Goal: Navigation & Orientation: Understand site structure

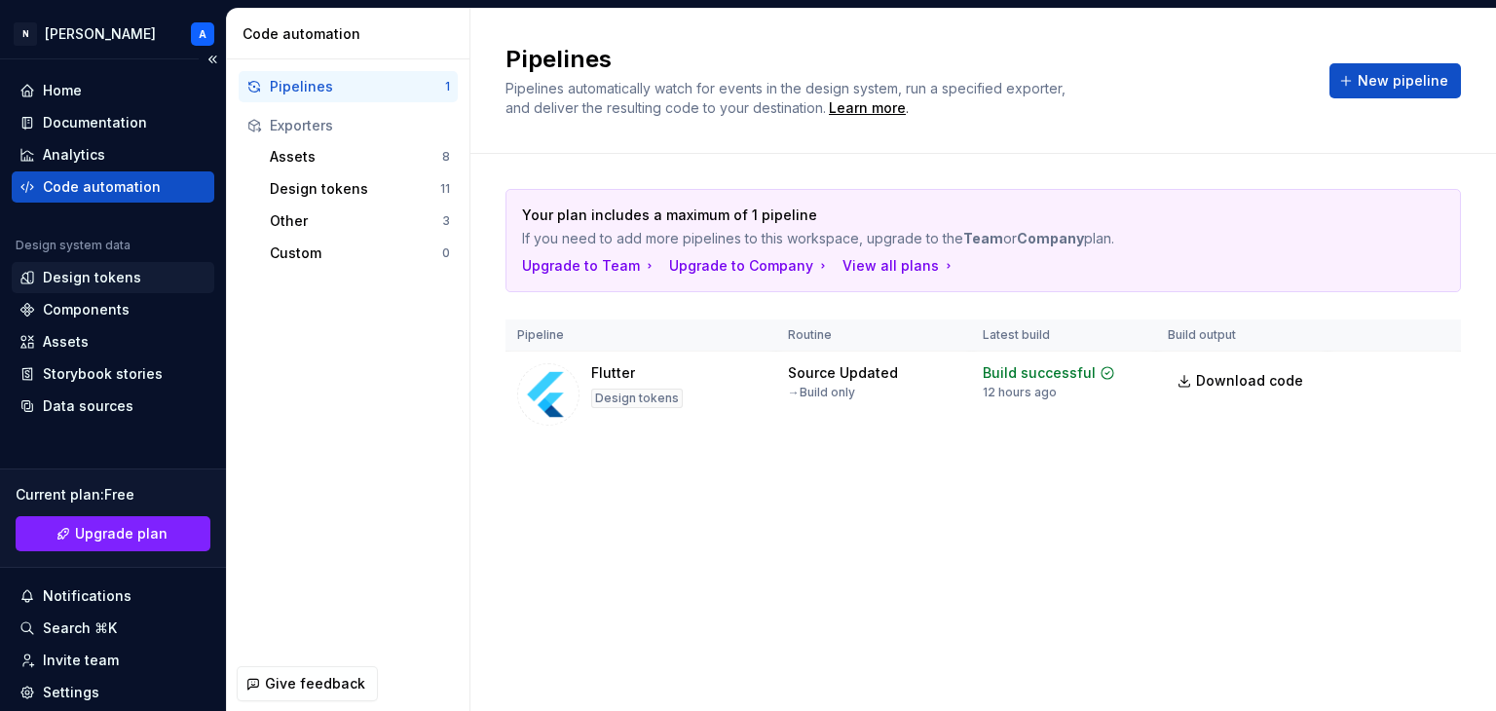
click at [105, 278] on div "Design tokens" at bounding box center [92, 277] width 98 height 19
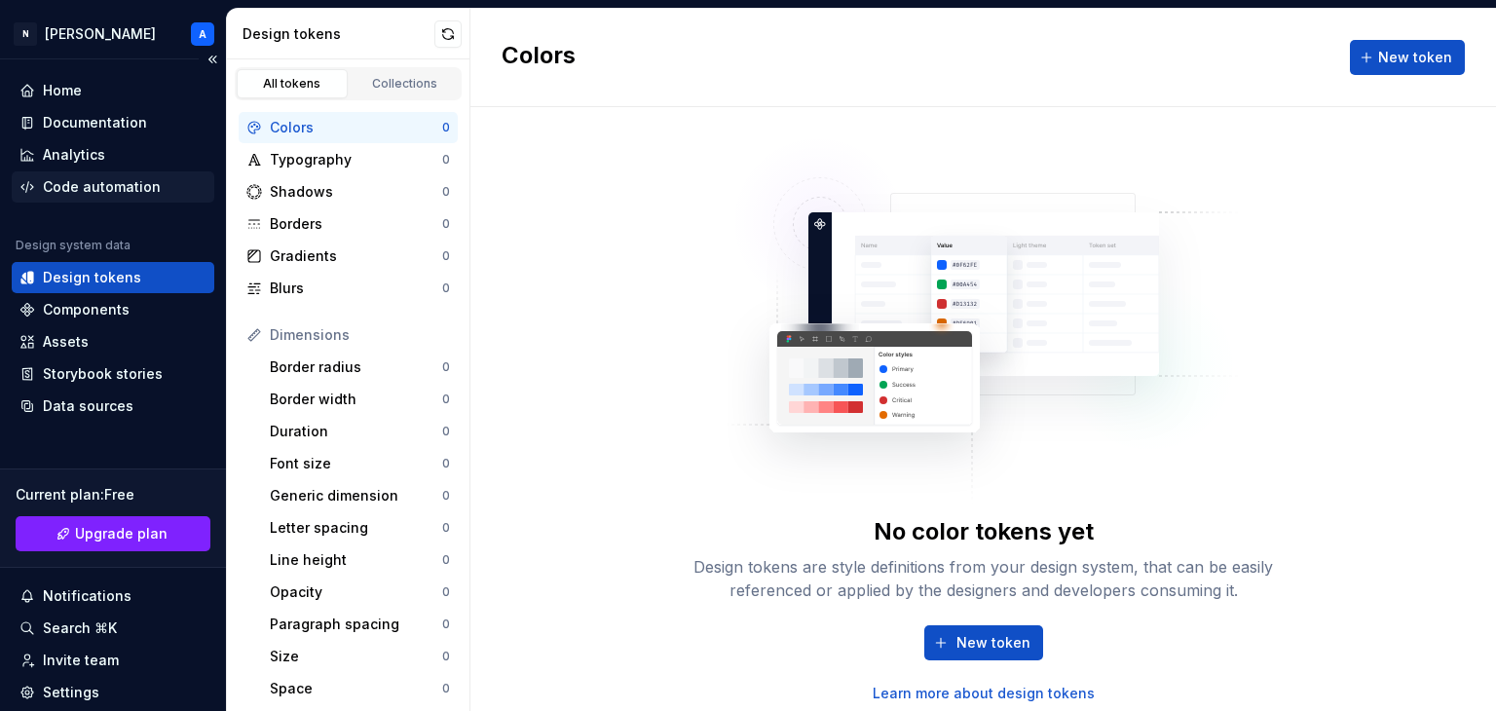
click at [93, 185] on div "Code automation" at bounding box center [102, 186] width 118 height 19
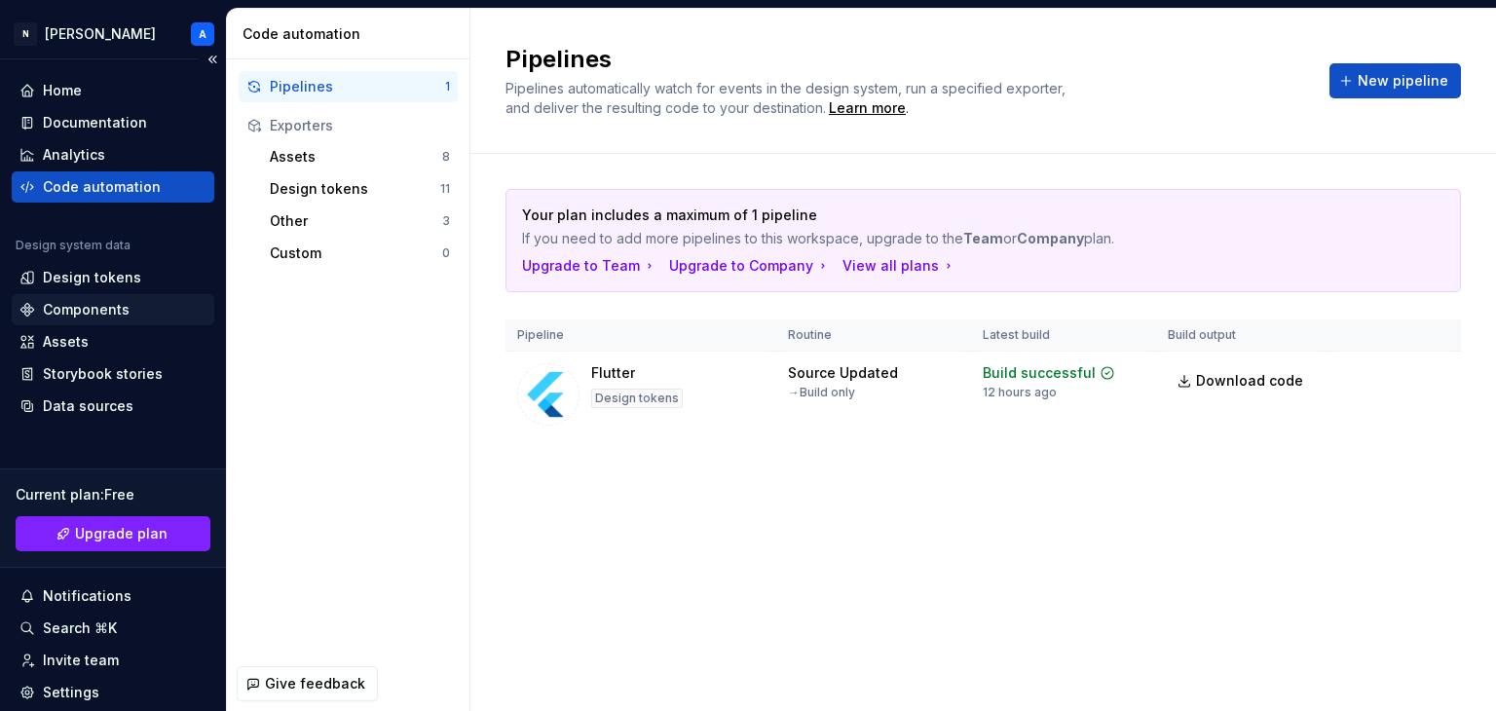
click at [94, 295] on div "Components" at bounding box center [113, 309] width 203 height 31
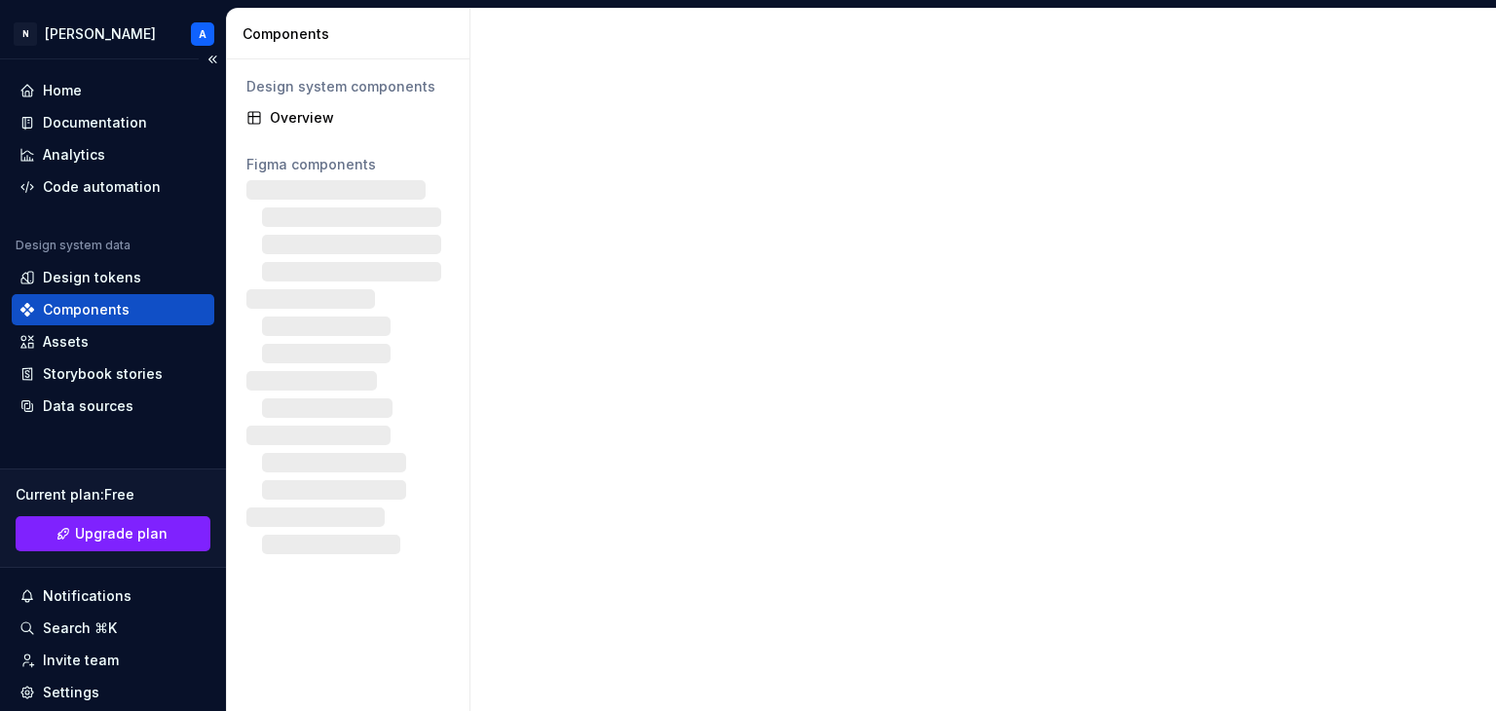
click at [94, 317] on div "Components" at bounding box center [86, 309] width 87 height 19
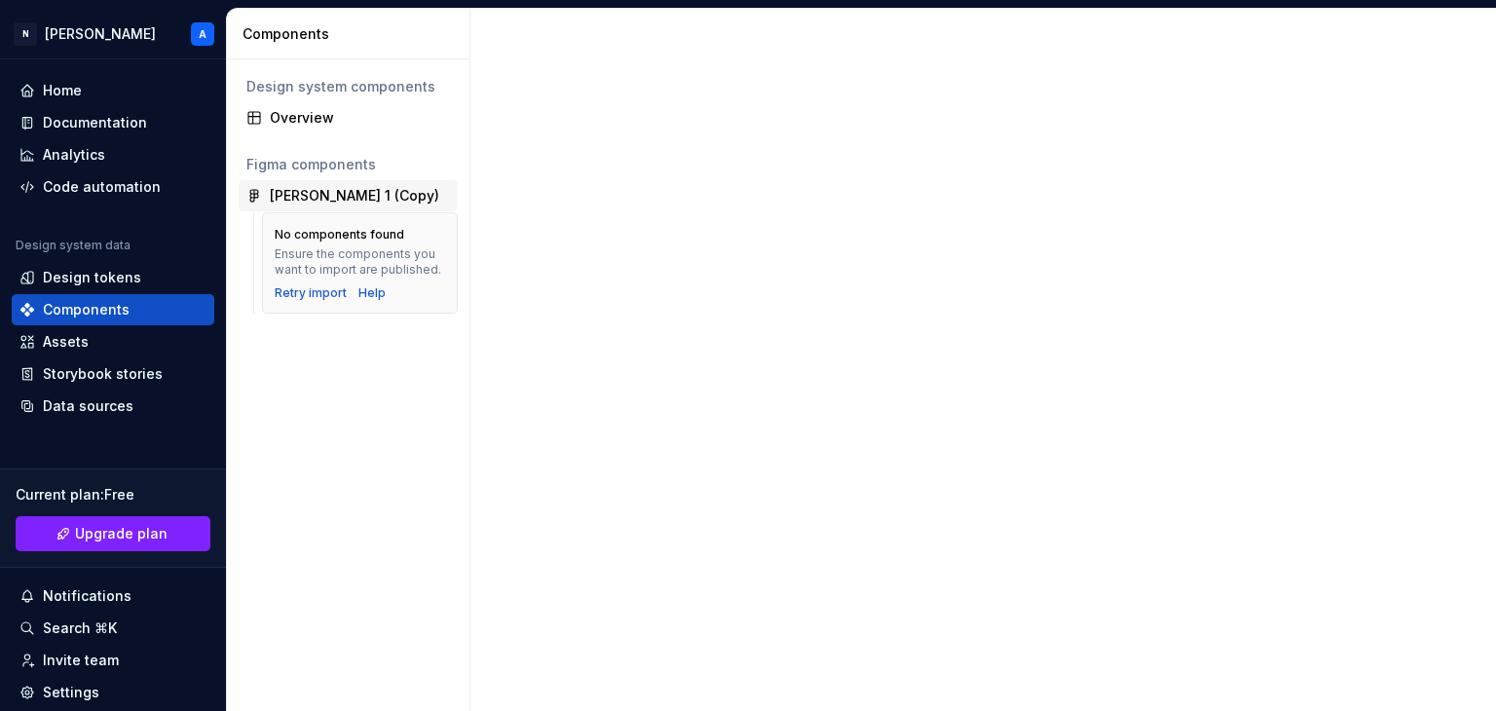
click at [301, 190] on div "[PERSON_NAME] 1 (Copy)" at bounding box center [354, 195] width 169 height 19
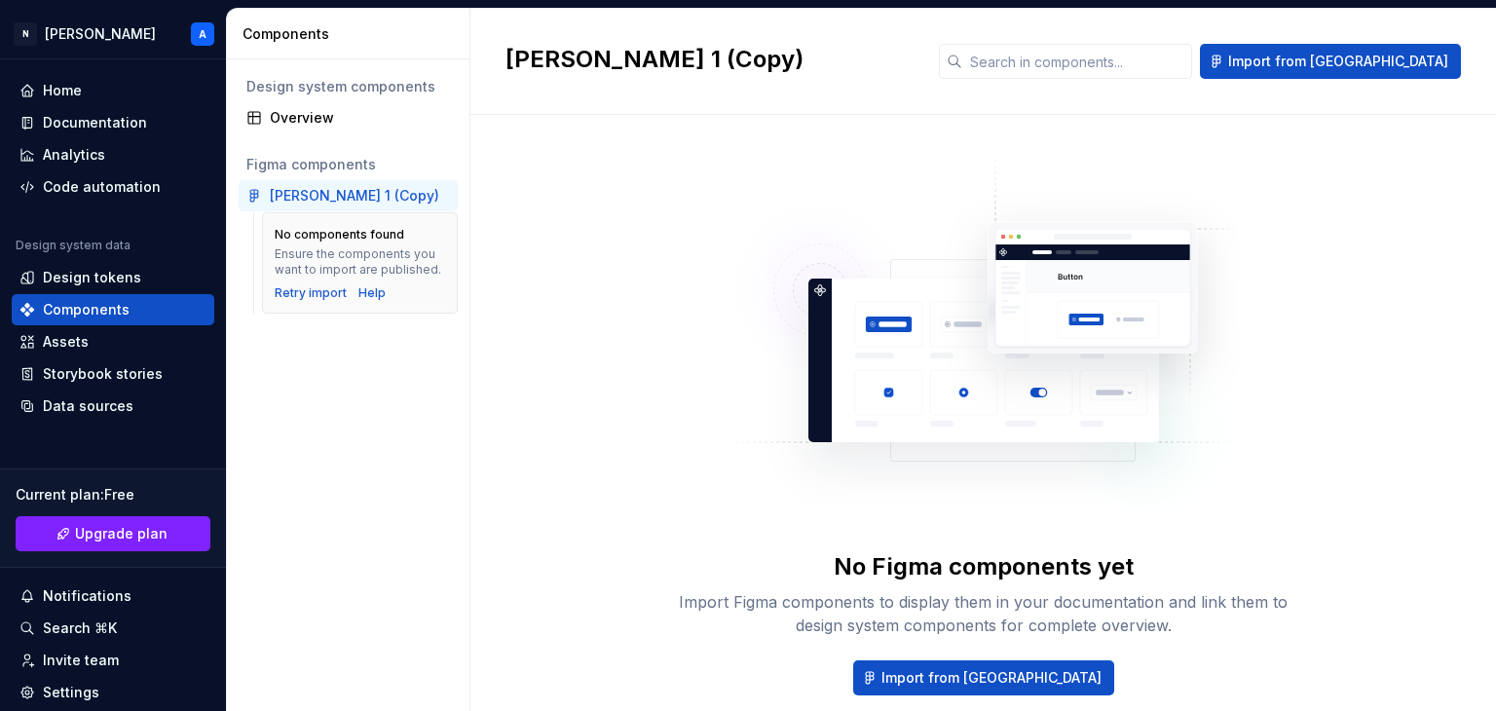
click at [301, 190] on div "[PERSON_NAME] 1 (Copy)" at bounding box center [354, 195] width 169 height 19
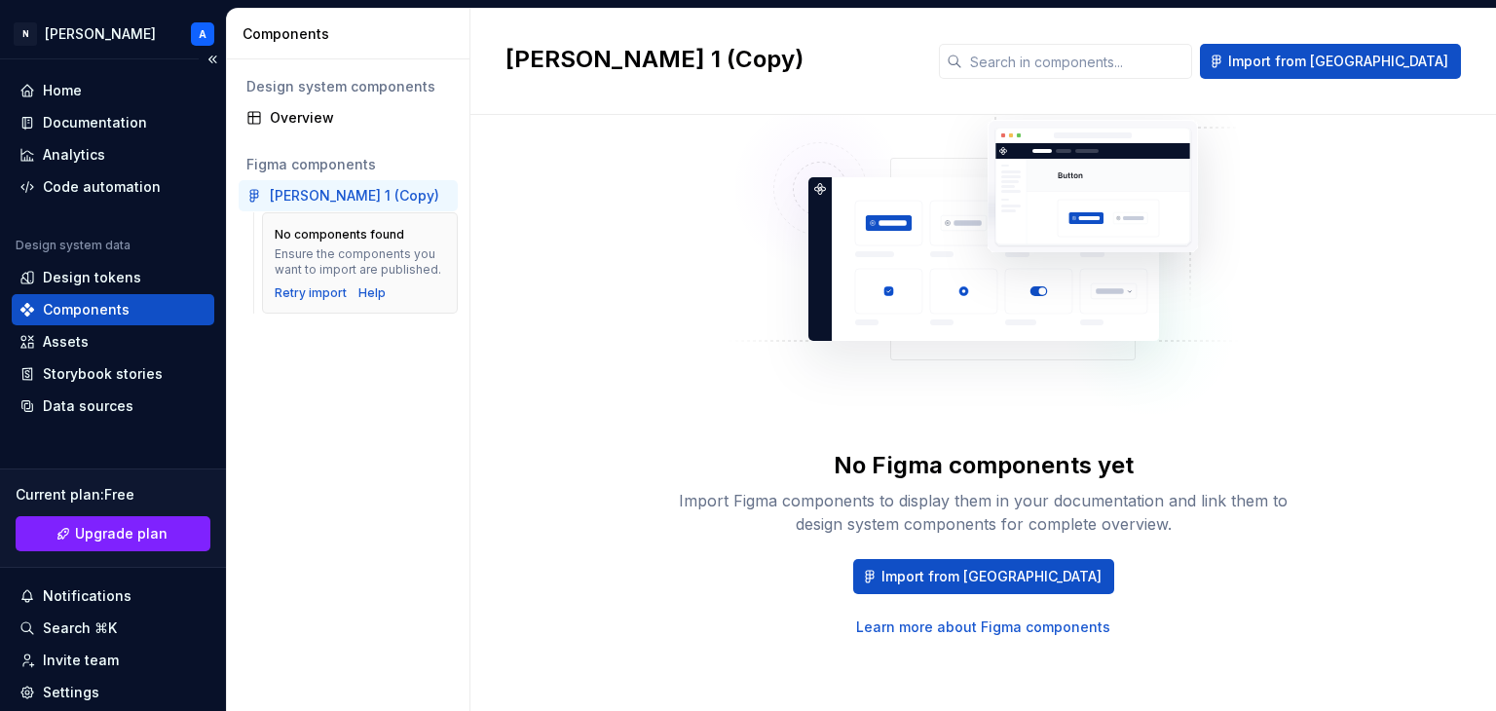
click at [93, 323] on div "Components" at bounding box center [113, 309] width 203 height 31
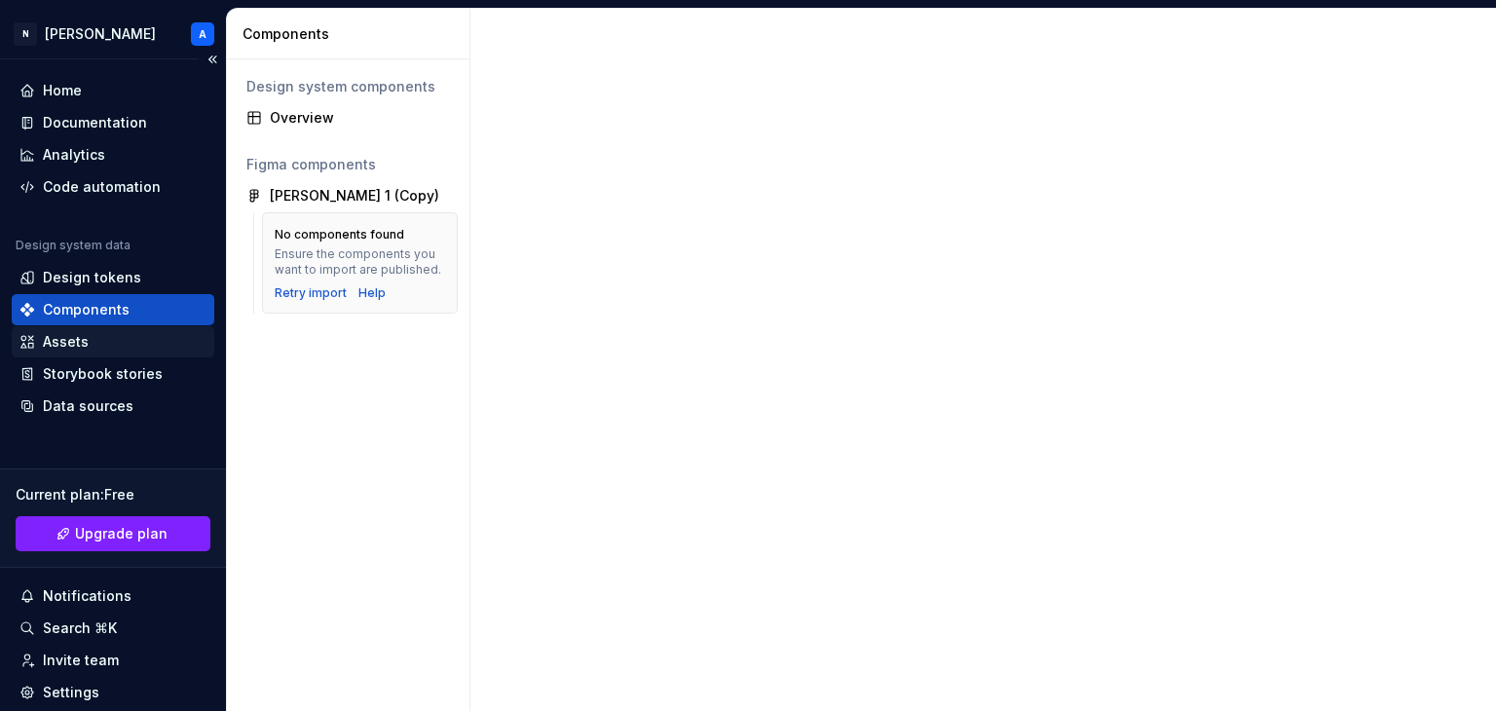
click at [74, 342] on div "Assets" at bounding box center [66, 341] width 46 height 19
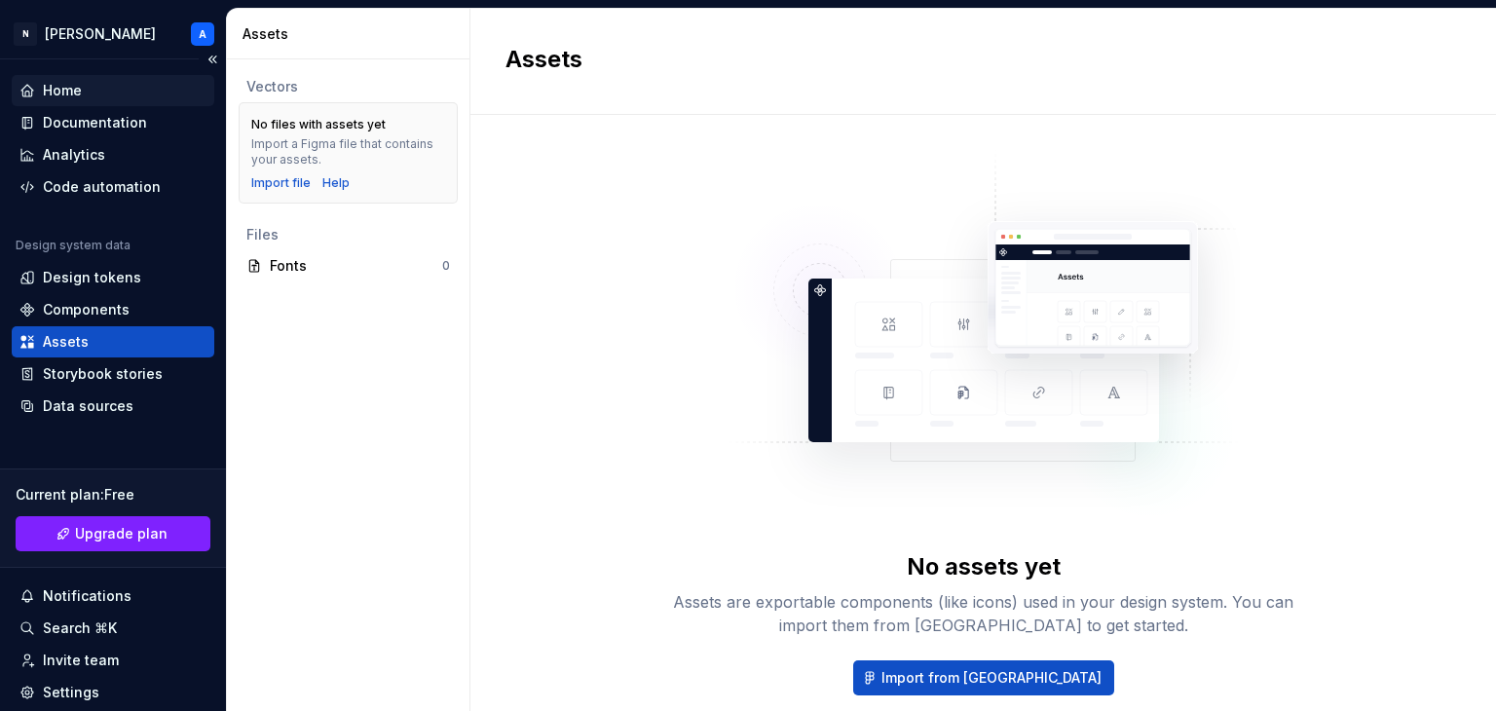
click at [129, 92] on div "Home" at bounding box center [112, 90] width 187 height 19
